Goal: Check status: Check status

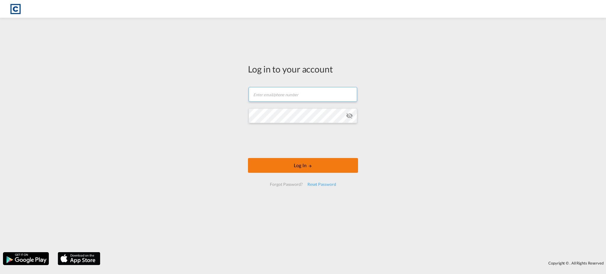
type input "[EMAIL_ADDRESS][DOMAIN_NAME]"
click at [289, 162] on button "Log In" at bounding box center [303, 165] width 110 height 15
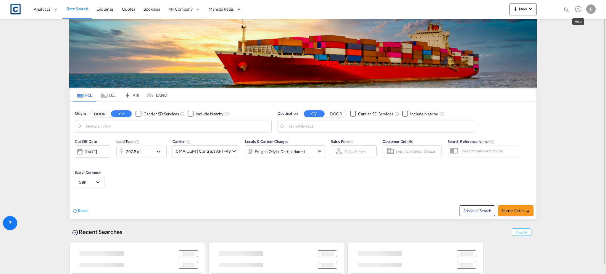
type input "Felixstowe, GBFXT"
type input "[GEOGRAPHIC_DATA], SGSIN"
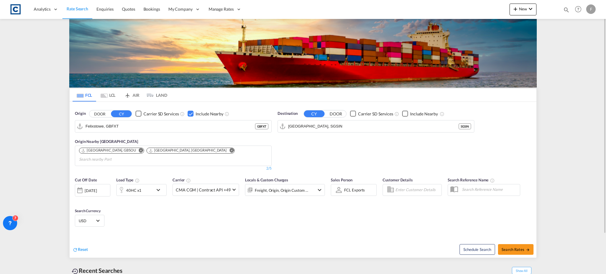
click at [566, 10] on md-icon "icon-magnify" at bounding box center [566, 10] width 7 height 7
click at [482, 7] on select "Bookings Quotes Enquiries" at bounding box center [472, 9] width 28 height 11
select select "Quotes"
click at [458, 4] on select "Bookings Quotes Enquiries" at bounding box center [472, 9] width 28 height 11
click at [510, 13] on input at bounding box center [522, 9] width 74 height 10
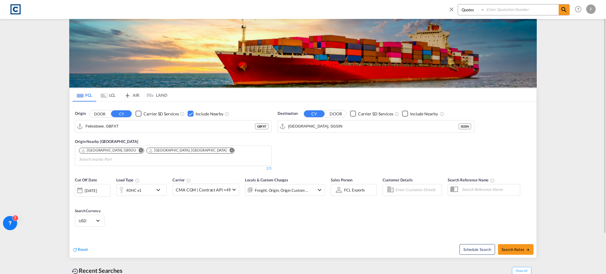
paste input "CAD000009834"
type input "CAD000009834"
click at [566, 10] on md-icon "icon-magnify" at bounding box center [563, 9] width 7 height 7
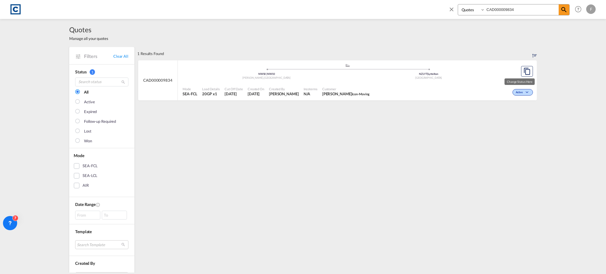
click at [524, 91] on md-icon "icon-chevron-down" at bounding box center [527, 92] width 7 height 3
click at [511, 117] on span "Won" at bounding box center [510, 117] width 15 height 7
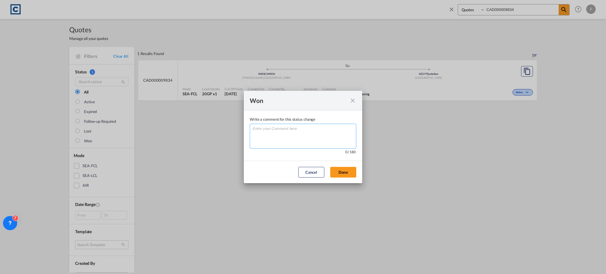
click at [320, 137] on textarea "Write a comment ..." at bounding box center [303, 136] width 106 height 25
type textarea "W"
click at [352, 174] on button "Done" at bounding box center [343, 172] width 26 height 11
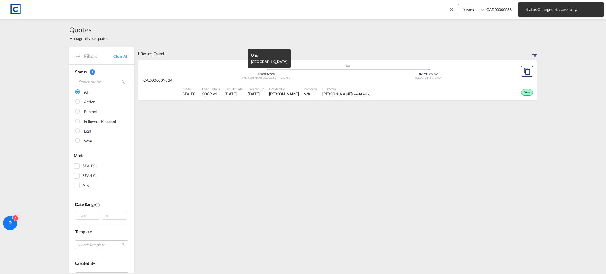
click at [247, 77] on div "[PERSON_NAME] , [GEOGRAPHIC_DATA]" at bounding box center [266, 78] width 162 height 4
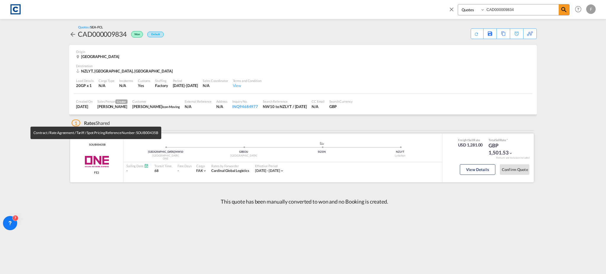
click at [102, 144] on span "SOUB00435B" at bounding box center [97, 145] width 18 height 4
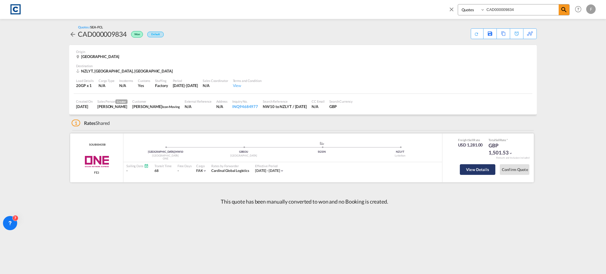
click at [482, 167] on button "View Details" at bounding box center [477, 169] width 35 height 11
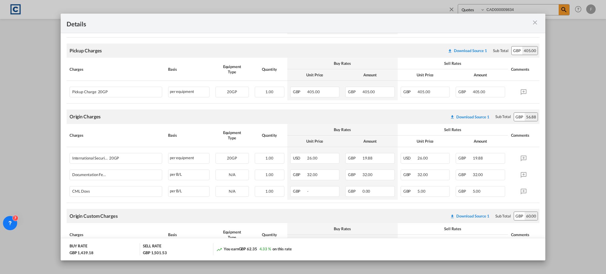
scroll to position [237, 0]
